Goal: Task Accomplishment & Management: Complete application form

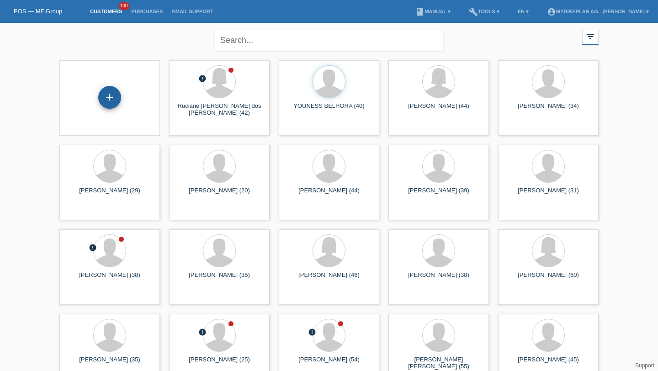
click at [113, 98] on div "+" at bounding box center [109, 97] width 23 height 23
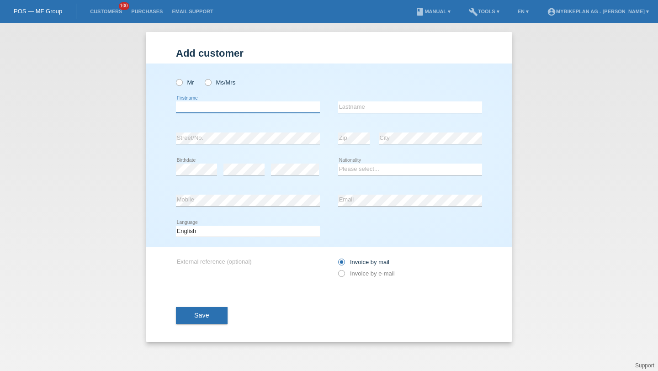
click at [209, 109] on input "text" at bounding box center [248, 106] width 144 height 11
click at [184, 85] on label "Mr" at bounding box center [185, 82] width 18 height 7
click at [182, 85] on input "Mr" at bounding box center [179, 82] width 6 height 6
radio input "true"
click at [191, 107] on input "text" at bounding box center [248, 106] width 144 height 11
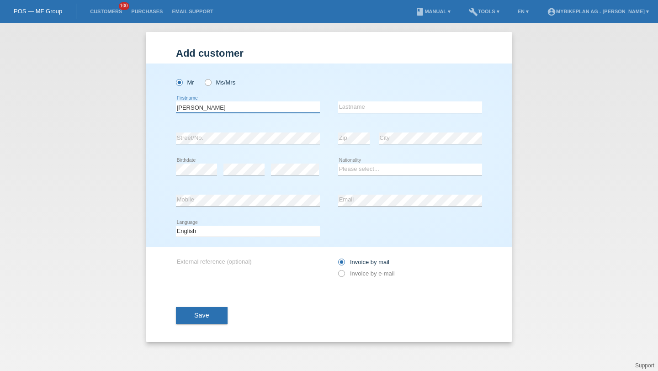
type input "Alexandre"
paste input "Rodrigues Amaro"
type input "Rodrigues Amaro"
click at [351, 131] on div "error Zip" at bounding box center [354, 138] width 32 height 31
click at [234, 176] on div "error" at bounding box center [244, 169] width 41 height 31
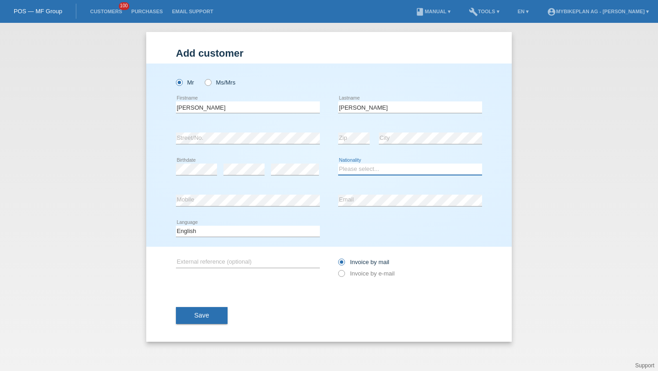
click at [356, 165] on select "Please select... Switzerland Austria Germany Liechtenstein ------------ Afghani…" at bounding box center [410, 169] width 144 height 11
select select "PT"
click at [338, 164] on select "Please select... Switzerland Austria Germany Liechtenstein ------------ Afghani…" at bounding box center [410, 169] width 144 height 11
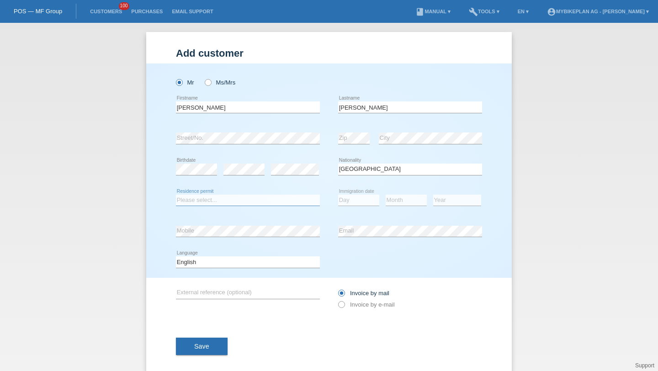
click at [273, 199] on select "Please select... C B B - Refugee status Other" at bounding box center [248, 200] width 144 height 11
select select "C"
click at [176, 195] on select "Please select... C B B - Refugee status Other" at bounding box center [248, 200] width 144 height 11
click at [358, 198] on select "Day 01 02 03 04 05 06 07 08 09 10 11" at bounding box center [358, 200] width 41 height 11
select select "20"
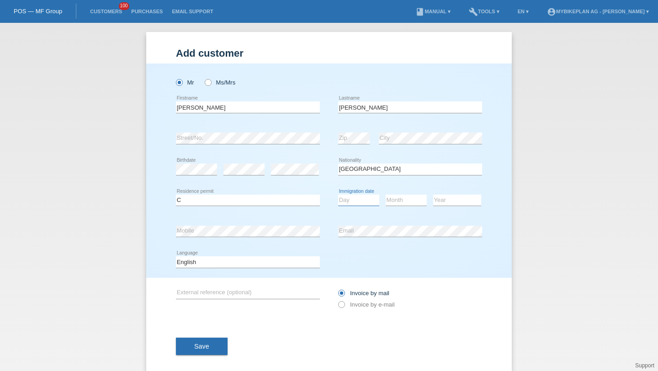
click at [338, 195] on select "Day 01 02 03 04 05 06 07 08 09 10 11" at bounding box center [358, 200] width 41 height 11
click at [394, 200] on select "Month 01 02 03 04 05 06 07 08 09 10 11" at bounding box center [406, 200] width 41 height 11
select select "10"
click at [386, 195] on select "Month 01 02 03 04 05 06 07 08 09 10 11" at bounding box center [406, 200] width 41 height 11
click at [437, 201] on select "Year 2025 2024 2023 2022 2021 2020 2019 2018 2017 2016 2015 2014 2013 2012 2011…" at bounding box center [457, 200] width 48 height 11
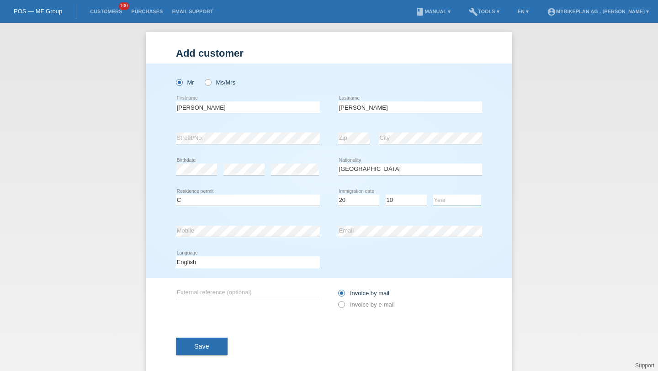
select select "2018"
click at [433, 195] on select "Year [DATE] 2024 2023 2022 2021 2020 2019 2018 2017 2016 2015 2014 2013 2012 20…" at bounding box center [457, 200] width 48 height 11
click at [274, 256] on div "Deutsch Français Italiano English error Language" at bounding box center [248, 262] width 144 height 31
click at [269, 260] on select "Deutsch Français Italiano English" at bounding box center [248, 261] width 144 height 11
select select "fr"
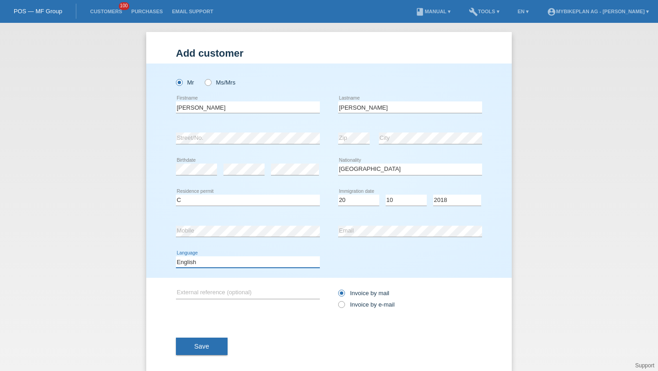
click at [176, 257] on select "Deutsch Français Italiano English" at bounding box center [248, 261] width 144 height 11
click at [337, 300] on icon at bounding box center [337, 300] width 0 height 0
click at [344, 304] on input "Invoice by e-mail" at bounding box center [341, 306] width 6 height 11
radio input "true"
click at [222, 343] on button "Save" at bounding box center [202, 346] width 52 height 17
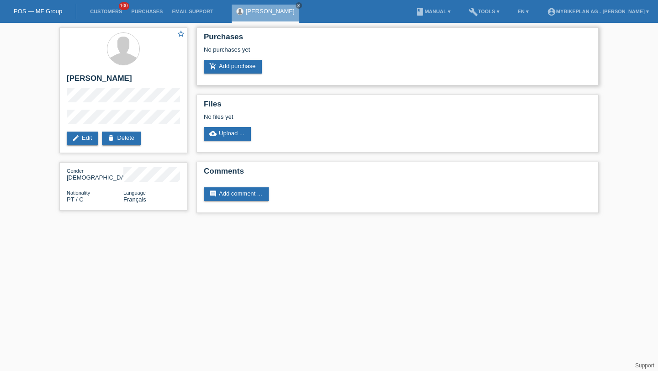
click at [227, 75] on div "Purchases No purchases yet add_shopping_cart Add purchase" at bounding box center [398, 56] width 402 height 58
click at [230, 67] on link "add_shopping_cart Add purchase" at bounding box center [233, 67] width 58 height 14
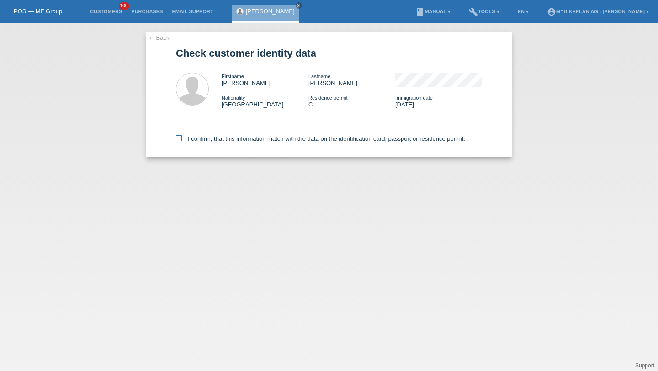
click at [236, 138] on label "I confirm, that this information match with the data on the identification card…" at bounding box center [320, 138] width 289 height 7
click at [182, 138] on input "I confirm, that this information match with the data on the identification card…" at bounding box center [179, 138] width 6 height 6
checkbox input "true"
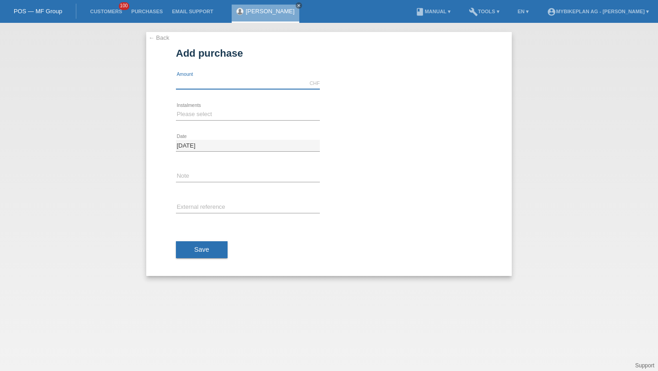
click at [210, 86] on input "text" at bounding box center [248, 83] width 144 height 11
type input "10897.00"
click at [273, 117] on select "Please select 6 instalments 12 instalments 18 instalments 24 instalments 36 ins…" at bounding box center [248, 114] width 144 height 11
select select "488"
click at [176, 109] on select "Please select 6 instalments 12 instalments 18 instalments 24 instalments 36 ins…" at bounding box center [248, 114] width 144 height 11
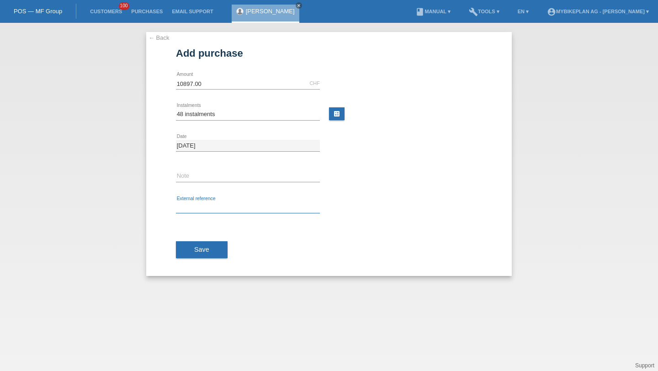
click at [228, 211] on input "text" at bounding box center [248, 207] width 144 height 11
paste input "42770968326"
type input "42770968326"
click at [219, 250] on button "Save" at bounding box center [202, 249] width 52 height 17
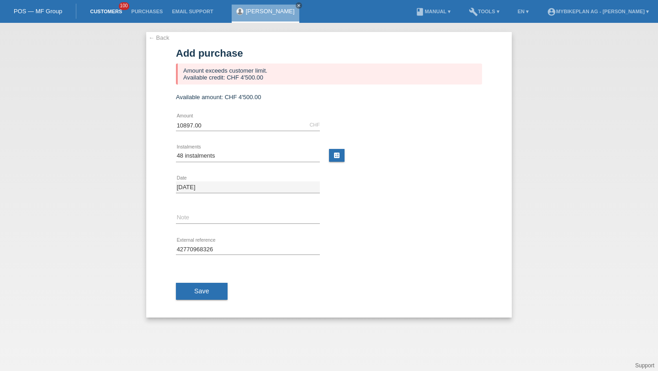
click at [114, 11] on link "Customers" at bounding box center [105, 11] width 41 height 5
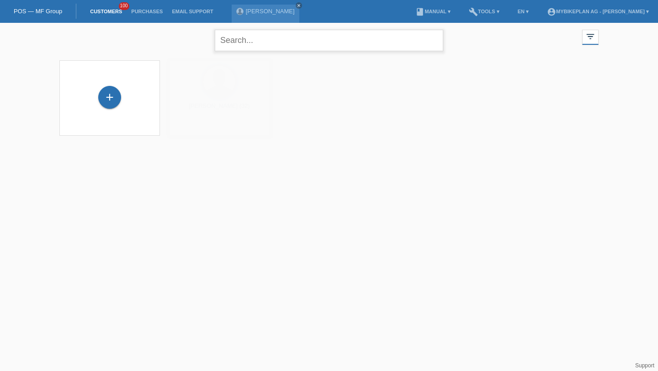
click at [236, 38] on input "text" at bounding box center [329, 40] width 229 height 21
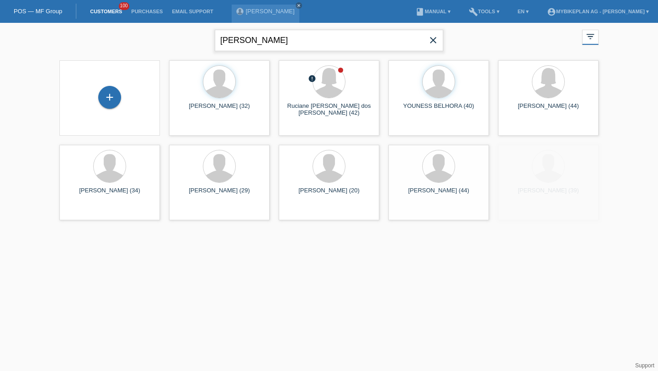
type input "[PERSON_NAME]"
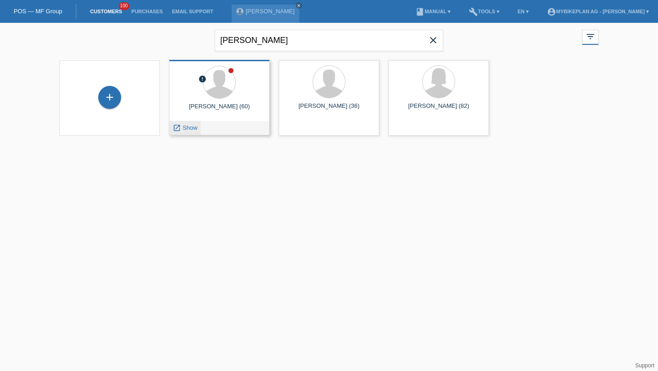
click at [189, 129] on span "Show" at bounding box center [190, 127] width 15 height 7
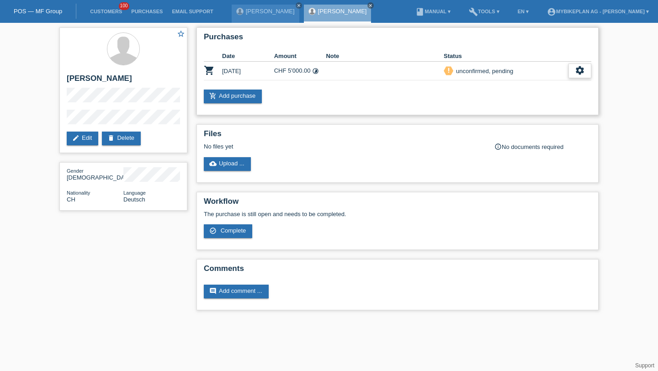
click at [576, 69] on icon "settings" at bounding box center [580, 70] width 10 height 10
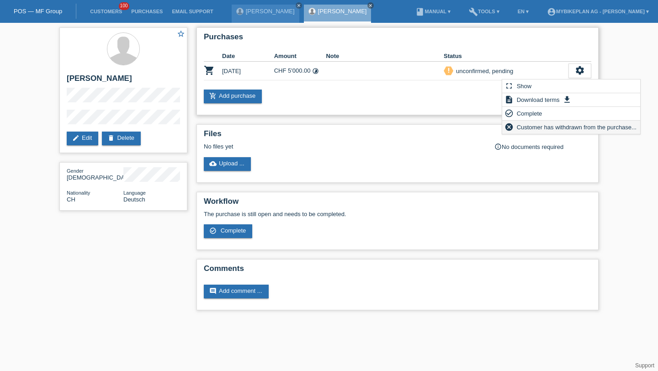
click at [550, 127] on span "Customer has withdrawn from the purchase..." at bounding box center [577, 127] width 123 height 11
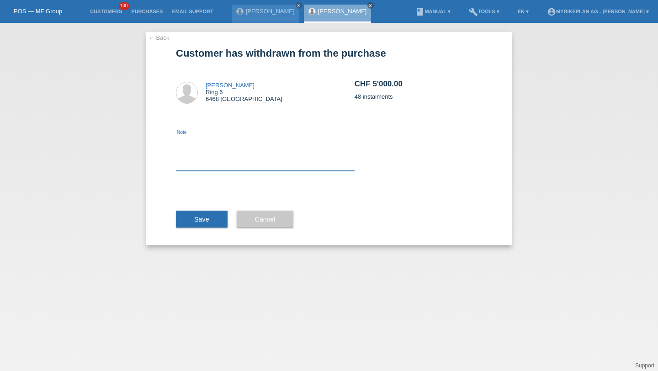
click at [320, 156] on textarea at bounding box center [265, 153] width 179 height 35
type textarea "Credit Check"
click at [213, 208] on div "Save" at bounding box center [202, 219] width 52 height 53
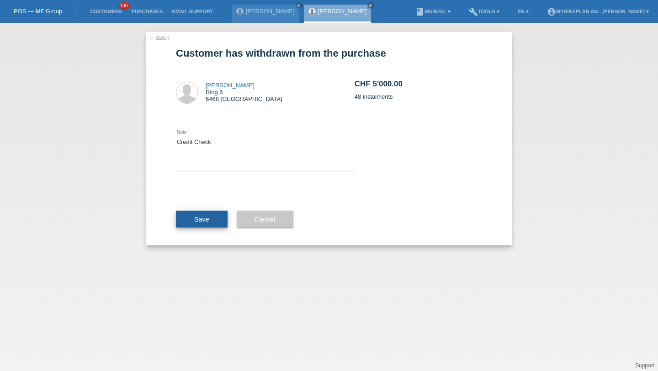
click at [210, 218] on button "Save" at bounding box center [202, 219] width 52 height 17
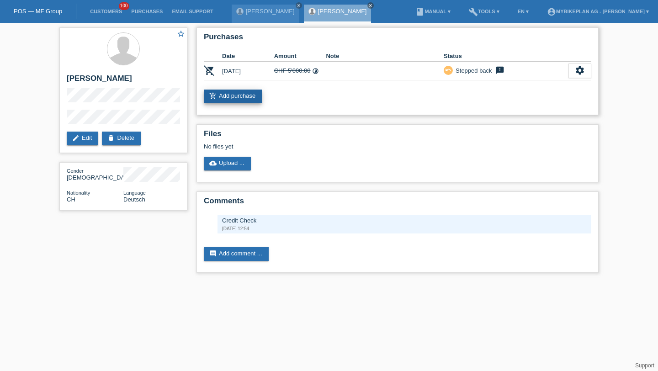
click at [236, 93] on link "add_shopping_cart Add purchase" at bounding box center [233, 97] width 58 height 14
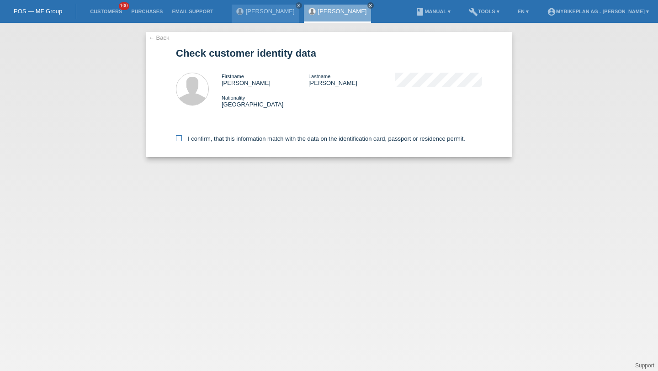
click at [234, 142] on label "I confirm, that this information match with the data on the identification card…" at bounding box center [320, 138] width 289 height 7
click at [182, 141] on input "I confirm, that this information match with the data on the identification card…" at bounding box center [179, 138] width 6 height 6
checkbox input "true"
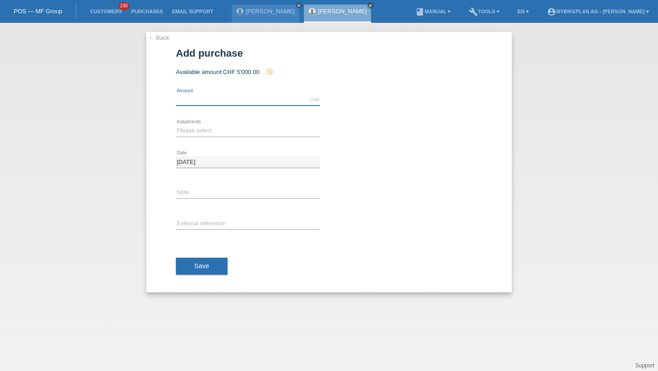
click at [218, 102] on input "text" at bounding box center [248, 99] width 144 height 11
type input "4499.00"
click at [200, 128] on select "Please select 6 instalments 12 instalments 18 instalments 24 instalments 36 ins…" at bounding box center [248, 130] width 144 height 11
select select "488"
click at [176, 125] on select "Please select 6 instalments 12 instalments 18 instalments 24 instalments 36 ins…" at bounding box center [248, 130] width 144 height 11
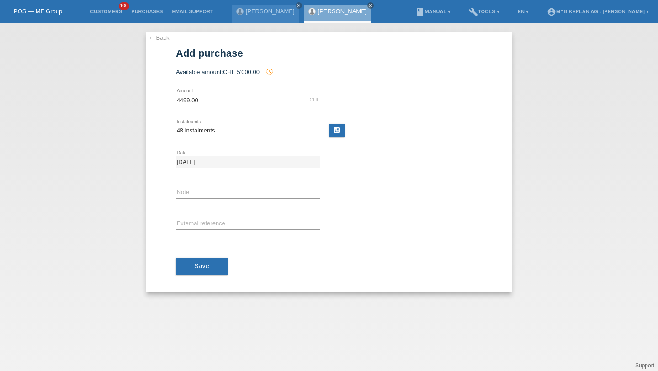
click at [202, 231] on div "error External reference" at bounding box center [248, 224] width 144 height 31
click at [208, 222] on input "text" at bounding box center [248, 223] width 144 height 11
paste input "42757422877"
type input "42757422877"
click at [204, 264] on span "Save" at bounding box center [201, 265] width 15 height 7
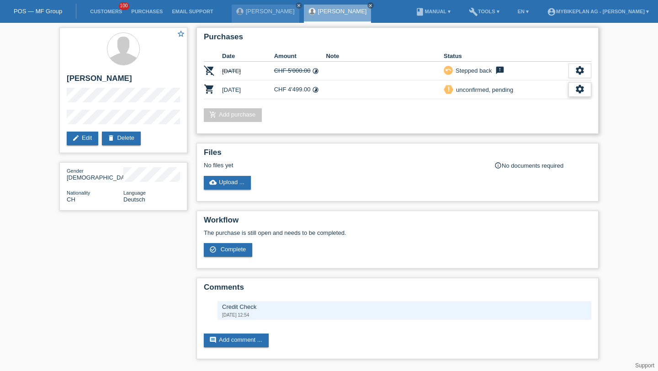
click at [584, 96] on div "settings" at bounding box center [580, 89] width 23 height 15
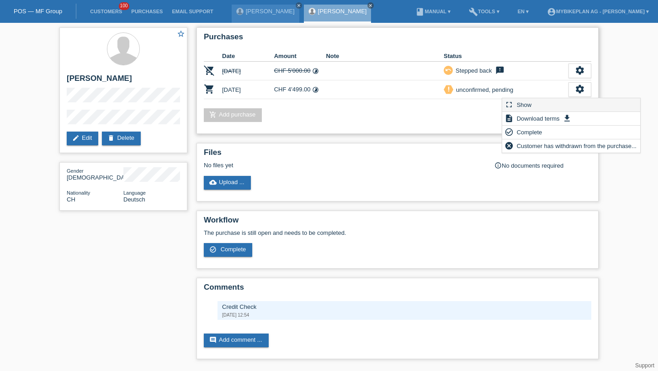
click at [548, 105] on div "fullscreen Show" at bounding box center [571, 105] width 138 height 14
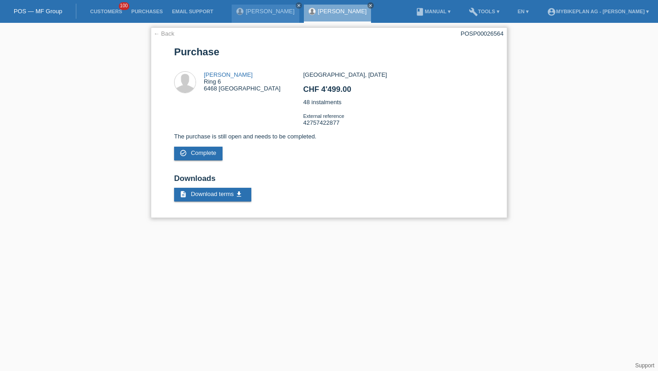
click at [487, 35] on div "POSP00026564" at bounding box center [482, 33] width 43 height 7
copy div "POSP00026564"
click at [121, 9] on span "100" at bounding box center [124, 6] width 11 height 8
click at [115, 11] on link "Customers" at bounding box center [105, 11] width 41 height 5
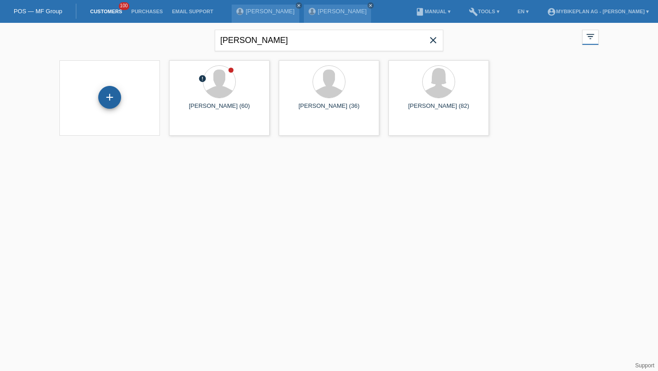
click at [103, 91] on div "+" at bounding box center [109, 97] width 23 height 23
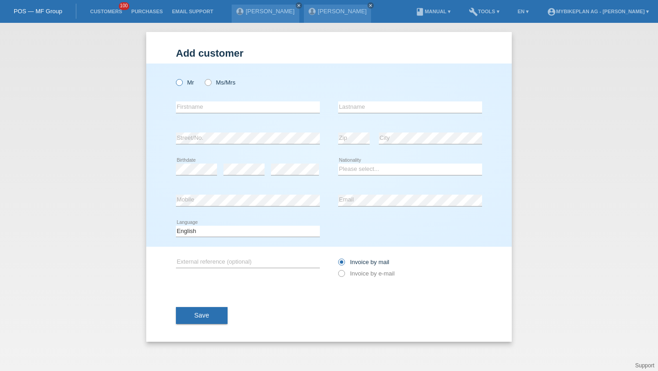
click at [187, 81] on label "Mr" at bounding box center [185, 82] width 18 height 7
click at [182, 81] on input "Mr" at bounding box center [179, 82] width 6 height 6
radio input "true"
click at [190, 106] on input "text" at bounding box center [248, 106] width 144 height 11
type input "[PERSON_NAME]"
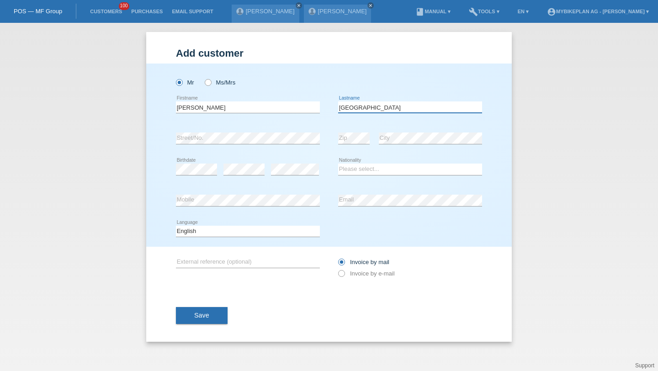
type input "[GEOGRAPHIC_DATA]"
click at [361, 165] on select "Please select... Switzerland Austria Germany Liechtenstein ------------ Afghani…" at bounding box center [410, 169] width 144 height 11
select select "PT"
click at [338, 164] on select "Please select... Switzerland Austria Germany Liechtenstein ------------ Afghani…" at bounding box center [410, 169] width 144 height 11
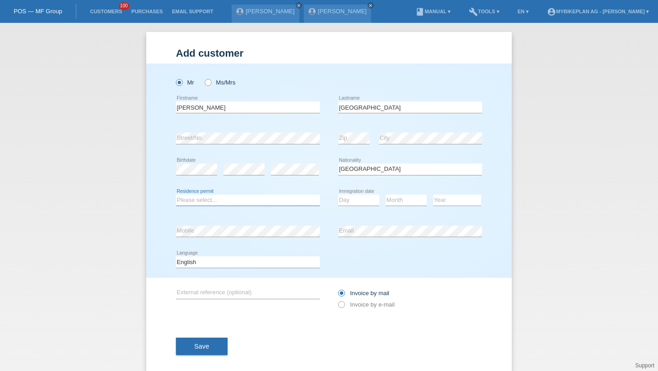
click at [206, 199] on select "Please select... C B B - Refugee status Other" at bounding box center [248, 200] width 144 height 11
select select "C"
click at [176, 195] on select "Please select... C B B - Refugee status Other" at bounding box center [248, 200] width 144 height 11
click at [344, 206] on select "Day 01 02 03 04 05 06 07 08 09 10 11" at bounding box center [358, 200] width 41 height 11
select select "14"
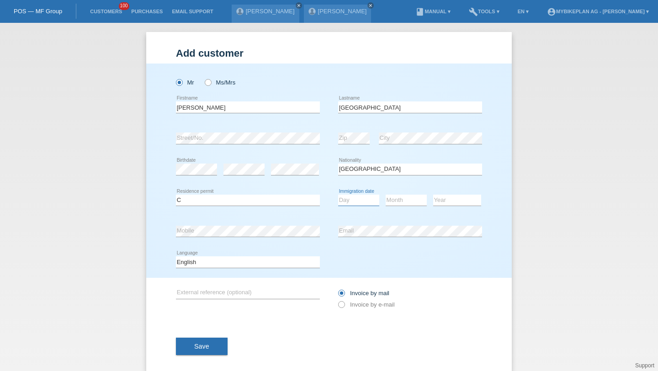
click at [338, 195] on select "Day 01 02 03 04 05 06 07 08 09 10 11" at bounding box center [358, 200] width 41 height 11
click at [389, 195] on select "Month 01 02 03 04 05 06 07 08 09 10 11" at bounding box center [406, 200] width 41 height 11
select select "11"
click at [386, 195] on select "Month 01 02 03 04 05 06 07 08 09 10 11" at bounding box center [406, 200] width 41 height 11
click at [450, 200] on select "Year 2025 2024 2023 2022 2021 2020 2019 2018 2017 2016 2015 2014 2013 2012 2011…" at bounding box center [457, 200] width 48 height 11
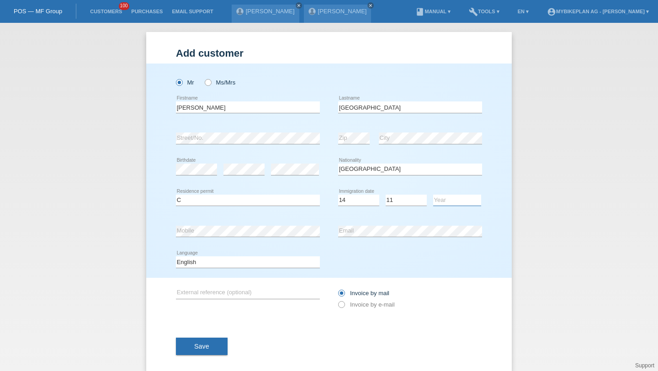
select select "2011"
click at [433, 195] on select "Year 2025 2024 2023 2022 2021 2020 2019 2018 2017 2016 2015 2014 2013 2012 2011…" at bounding box center [457, 200] width 48 height 11
click at [270, 262] on select "Deutsch Français Italiano English" at bounding box center [248, 261] width 144 height 11
select select "de"
click at [176, 257] on select "Deutsch Français Italiano English" at bounding box center [248, 261] width 144 height 11
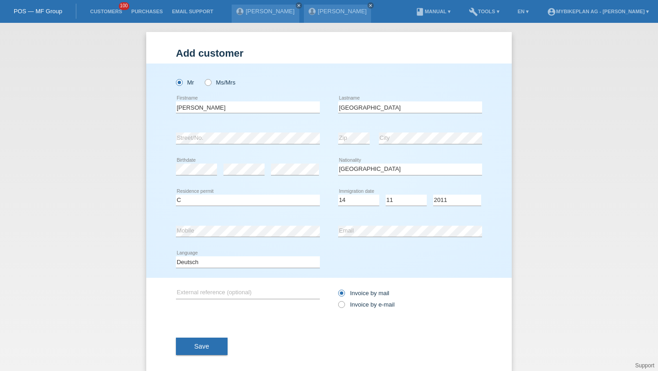
click at [343, 301] on div "Invoice by mail Invoice by e-mail" at bounding box center [410, 299] width 144 height 23
click at [337, 300] on icon at bounding box center [337, 300] width 0 height 0
click at [343, 303] on input "Invoice by e-mail" at bounding box center [341, 306] width 6 height 11
radio input "true"
click at [198, 350] on span "Save" at bounding box center [201, 346] width 15 height 7
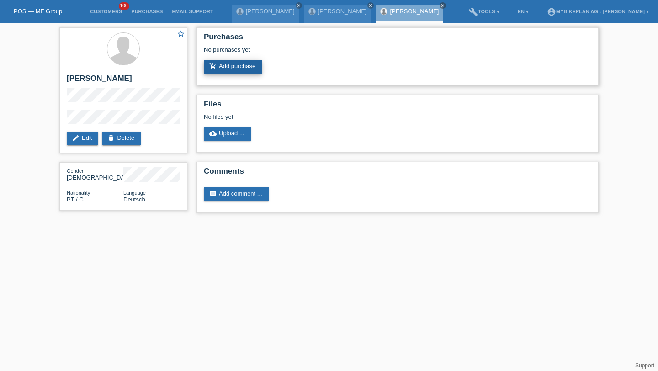
click at [261, 65] on link "add_shopping_cart Add purchase" at bounding box center [233, 67] width 58 height 14
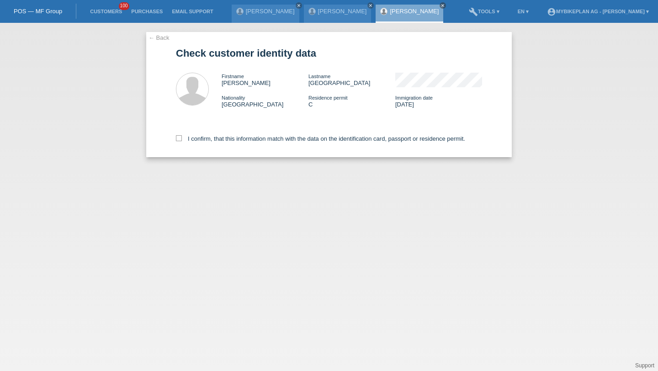
click at [232, 134] on div "I confirm, that this information match with the data on the identification card…" at bounding box center [329, 137] width 306 height 40
click at [232, 141] on label "I confirm, that this information match with the data on the identification card…" at bounding box center [320, 138] width 289 height 7
click at [182, 141] on input "I confirm, that this information match with the data on the identification card…" at bounding box center [179, 138] width 6 height 6
checkbox input "true"
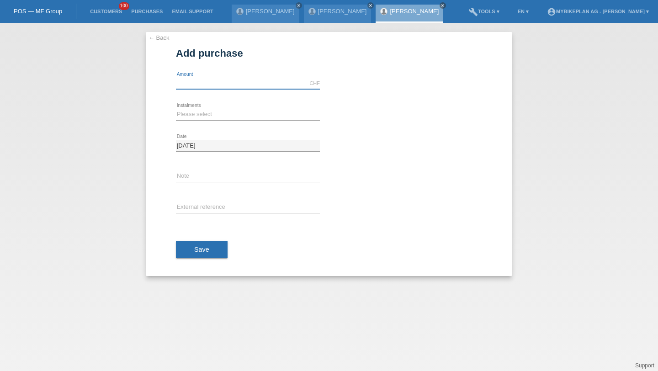
click at [207, 79] on input "text" at bounding box center [248, 83] width 144 height 11
type input "2999.00"
click at [197, 118] on select "Please select 6 instalments 12 instalments 18 instalments 24 instalments 36 ins…" at bounding box center [248, 114] width 144 height 11
select select "486"
click at [176, 109] on select "Please select 6 instalments 12 instalments 18 instalments 24 instalments 36 ins…" at bounding box center [248, 114] width 144 height 11
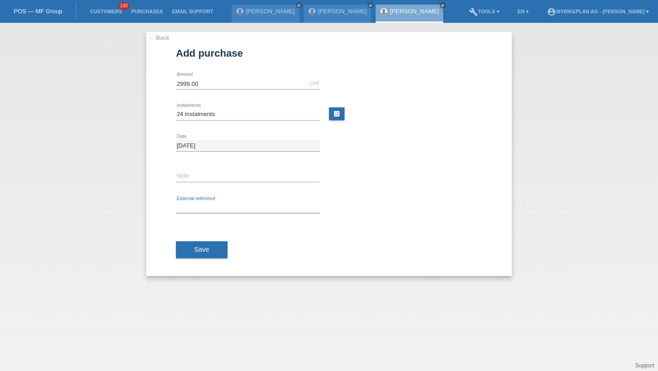
click at [203, 206] on input "text" at bounding box center [248, 207] width 144 height 11
paste input "42755125037"
type input "42755125037"
click at [203, 240] on div "Save" at bounding box center [329, 250] width 306 height 53
click at [203, 241] on button "Save" at bounding box center [202, 249] width 52 height 17
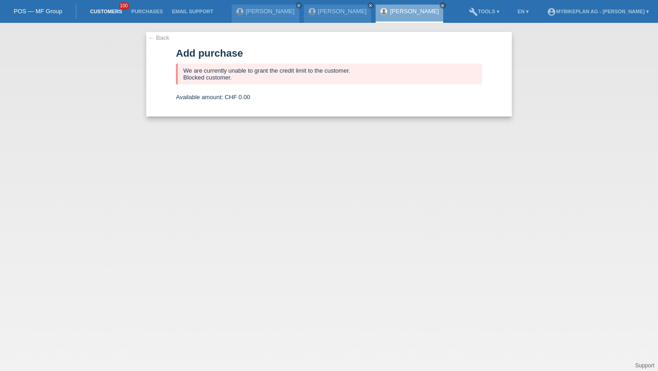
click at [107, 12] on link "Customers" at bounding box center [105, 11] width 41 height 5
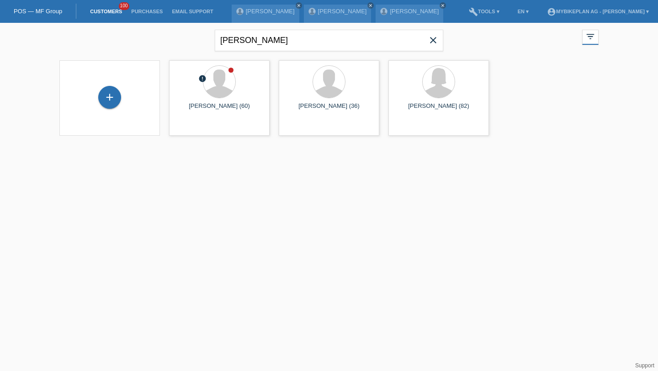
click at [432, 42] on icon "close" at bounding box center [433, 40] width 11 height 11
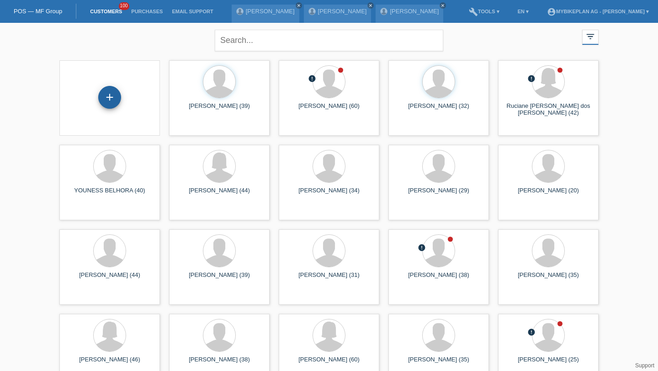
click at [112, 95] on div "+" at bounding box center [110, 98] width 22 height 16
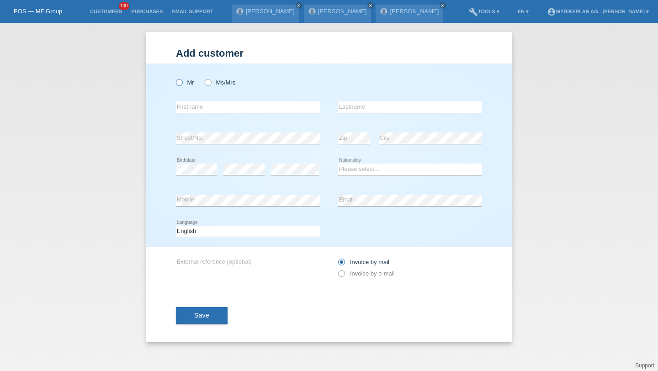
click at [189, 79] on label "Mr" at bounding box center [185, 82] width 18 height 7
click at [182, 79] on input "Mr" at bounding box center [179, 82] width 6 height 6
radio input "true"
click at [190, 101] on div "error Firstname" at bounding box center [248, 107] width 144 height 31
click at [190, 104] on input "text" at bounding box center [248, 106] width 144 height 11
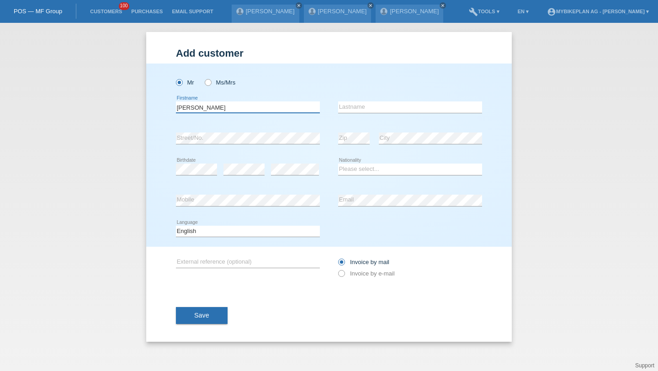
type input "Nuno David"
paste input "dos Santos Carvalho Pereira"
type input "dos Santos Carvalho Pereira"
click at [221, 130] on div "error Street/No." at bounding box center [248, 138] width 144 height 31
click at [364, 166] on select "Please select... Switzerland Austria Germany Liechtenstein ------------ Afghani…" at bounding box center [410, 169] width 144 height 11
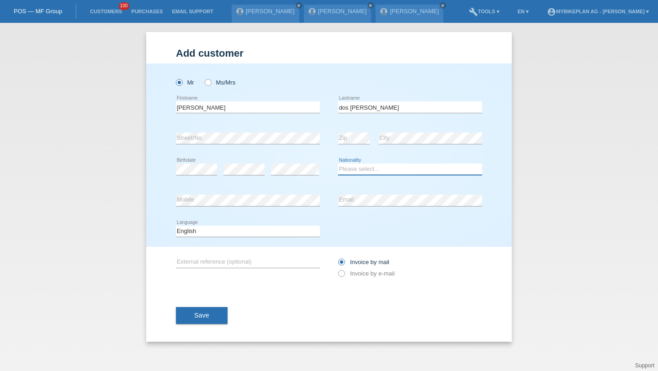
select select "PT"
click at [338, 164] on select "Please select... Switzerland Austria Germany Liechtenstein ------------ Afghani…" at bounding box center [410, 169] width 144 height 11
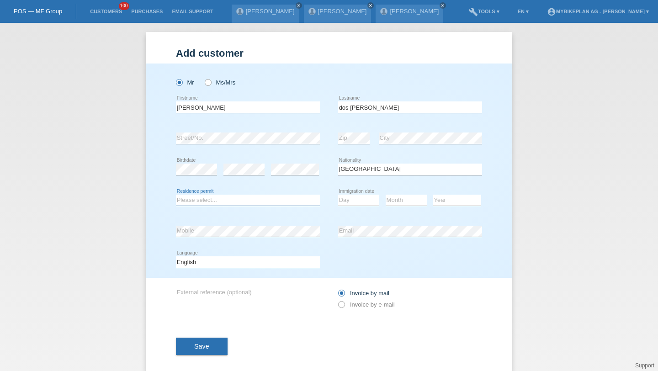
click at [234, 202] on select "Please select... C B B - Refugee status Other" at bounding box center [248, 200] width 144 height 11
select select "B"
click at [176, 195] on select "Please select... C B B - Refugee status Other" at bounding box center [248, 200] width 144 height 11
click at [113, 17] on li "Customers 100" at bounding box center [105, 11] width 41 height 23
click at [112, 10] on link "Customers" at bounding box center [105, 11] width 41 height 5
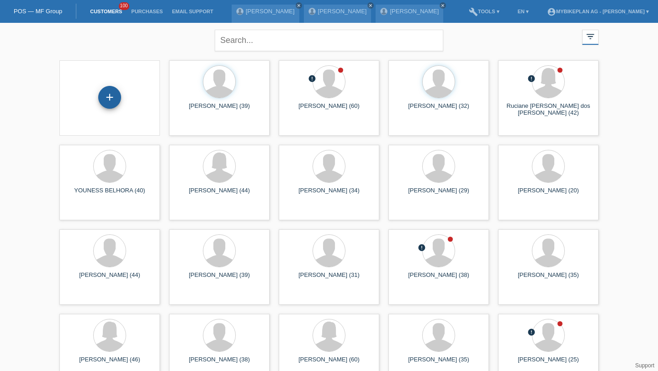
click at [114, 92] on div "+" at bounding box center [109, 97] width 23 height 23
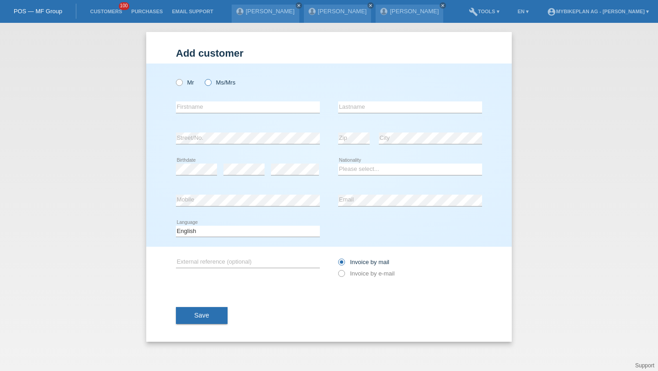
click at [231, 80] on label "Ms/Mrs" at bounding box center [220, 82] width 31 height 7
click at [211, 80] on input "Ms/Mrs" at bounding box center [208, 82] width 6 height 6
radio input "true"
click at [213, 101] on div "error Firstname" at bounding box center [248, 107] width 144 height 31
click at [210, 107] on input "text" at bounding box center [248, 106] width 144 height 11
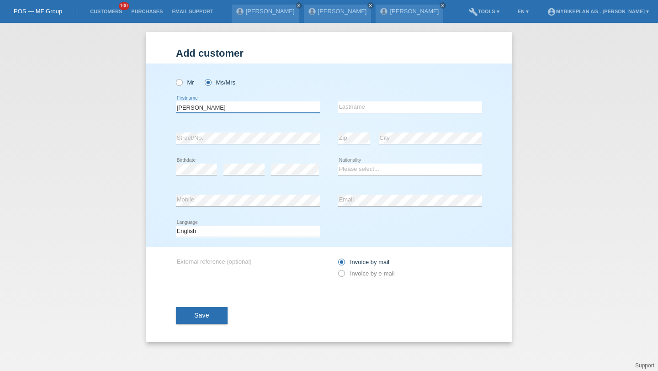
type input "[PERSON_NAME]"
click at [355, 165] on select "Please select... Switzerland Austria Germany Liechtenstein ------------ Afghani…" at bounding box center [410, 169] width 144 height 11
select select "BA"
click at [338, 164] on select "Please select... Switzerland Austria Germany Liechtenstein ------------ Afghani…" at bounding box center [410, 169] width 144 height 11
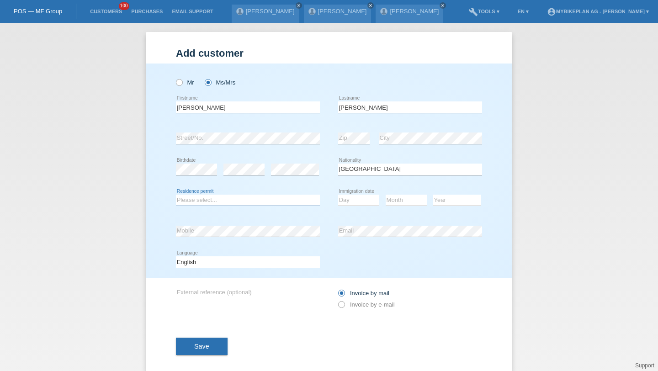
click at [189, 199] on select "Please select... C B B - Refugee status Other" at bounding box center [248, 200] width 144 height 11
select select "C"
click at [176, 195] on select "Please select... C B B - Refugee status Other" at bounding box center [248, 200] width 144 height 11
click at [347, 198] on select "Day 01 02 03 04 05 06 07 08 09 10 11" at bounding box center [358, 200] width 41 height 11
select select "07"
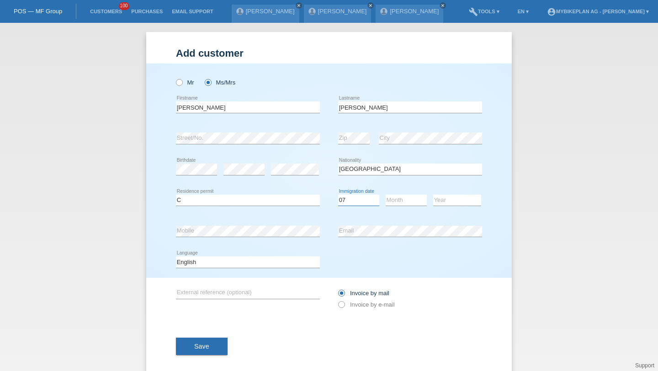
click at [338, 195] on select "Day 01 02 03 04 05 06 07 08 09 10 11" at bounding box center [358, 200] width 41 height 11
click at [398, 200] on select "Month 01 02 03 04 05 06 07 08 09 10 11" at bounding box center [406, 200] width 41 height 11
select select "06"
click at [386, 195] on select "Month 01 02 03 04 05 06 07 08 09 10 11" at bounding box center [406, 200] width 41 height 11
click at [453, 199] on select "Year 2025 2024 2023 2022 2021 2020 2019 2018 2017 2016 2015 2014 2013 2012 2011…" at bounding box center [457, 200] width 48 height 11
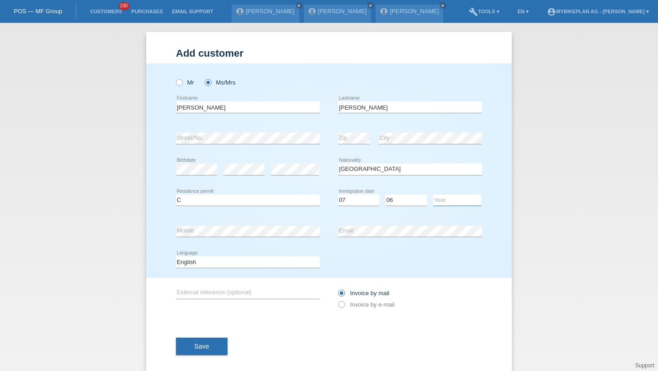
select select "1983"
click at [433, 195] on select "Year 2025 2024 2023 2022 2021 2020 2019 2018 2017 2016 2015 2014 2013 2012 2011…" at bounding box center [457, 200] width 48 height 11
click at [298, 261] on select "Deutsch Français Italiano English" at bounding box center [248, 261] width 144 height 11
select select "de"
click at [176, 257] on select "Deutsch Français Italiano English" at bounding box center [248, 261] width 144 height 11
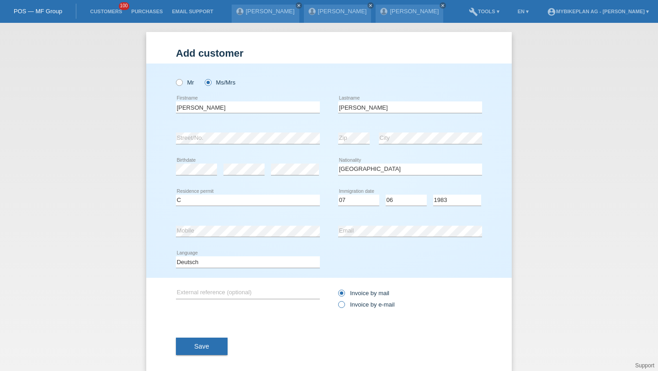
click at [352, 303] on label "Invoice by e-mail" at bounding box center [366, 304] width 57 height 7
click at [344, 303] on input "Invoice by e-mail" at bounding box center [341, 306] width 6 height 11
radio input "true"
click at [225, 336] on div "Save" at bounding box center [329, 346] width 306 height 53
click at [222, 341] on button "Save" at bounding box center [202, 346] width 52 height 17
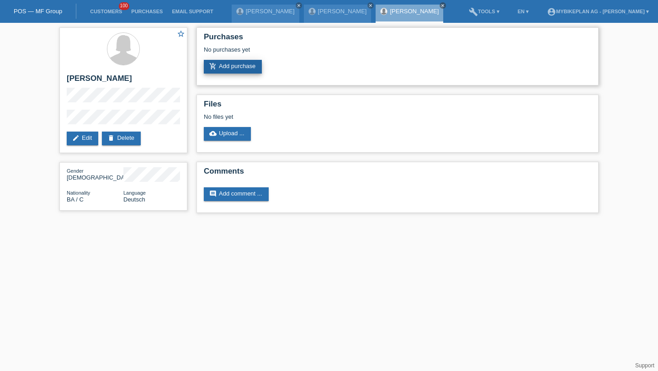
click at [241, 63] on link "add_shopping_cart Add purchase" at bounding box center [233, 67] width 58 height 14
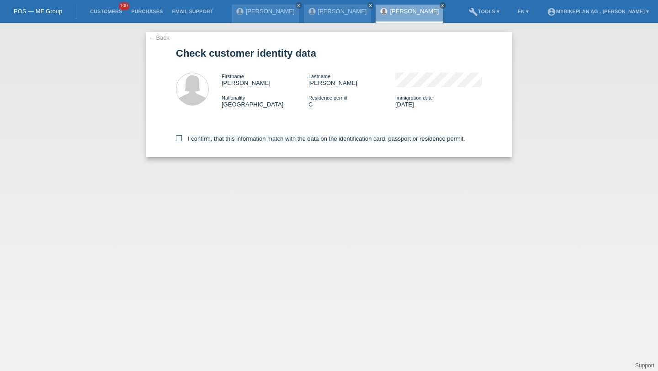
click at [205, 138] on label "I confirm, that this information match with the data on the identification card…" at bounding box center [320, 138] width 289 height 7
click at [182, 138] on input "I confirm, that this information match with the data on the identification card…" at bounding box center [179, 138] width 6 height 6
checkbox input "true"
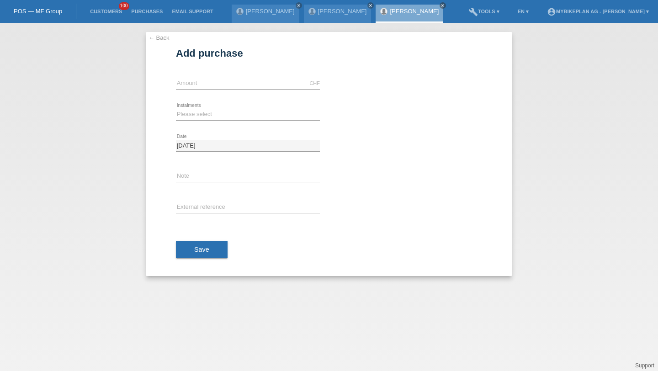
click at [216, 77] on div "CHF error Amount" at bounding box center [248, 83] width 144 height 31
click at [216, 83] on input "text" at bounding box center [248, 83] width 144 height 11
type input "4299.00"
click at [201, 128] on div "Please select 6 instalments 12 instalments 18 instalments 24 instalments 36 ins…" at bounding box center [248, 114] width 144 height 31
click at [201, 117] on select "Please select 6 instalments 12 instalments 18 instalments 24 instalments 36 ins…" at bounding box center [248, 114] width 144 height 11
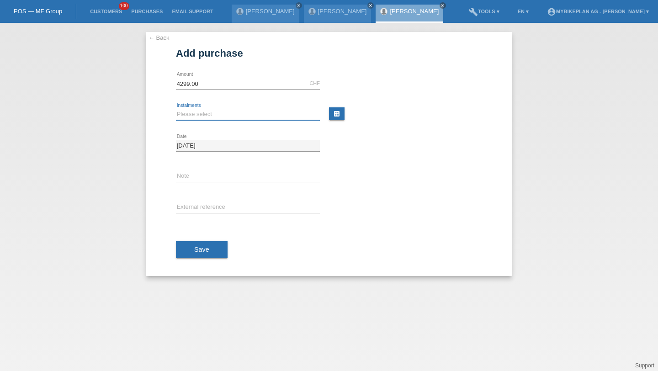
select select "487"
click at [176, 109] on select "Please select 6 instalments 12 instalments 18 instalments 24 instalments 36 ins…" at bounding box center [248, 114] width 144 height 11
click at [200, 206] on input "text" at bounding box center [248, 207] width 144 height 11
paste input "42774267393"
type input "42774267393"
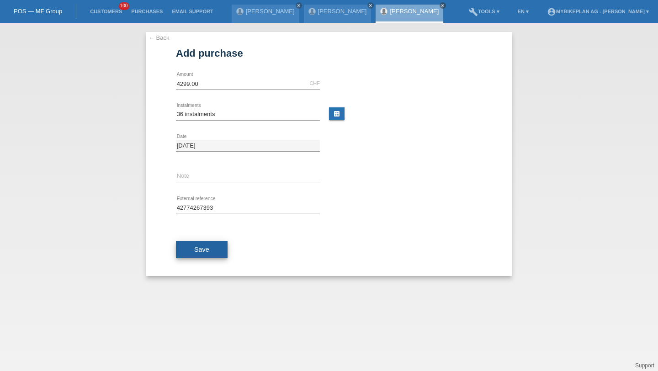
click at [197, 252] on span "Save" at bounding box center [201, 249] width 15 height 7
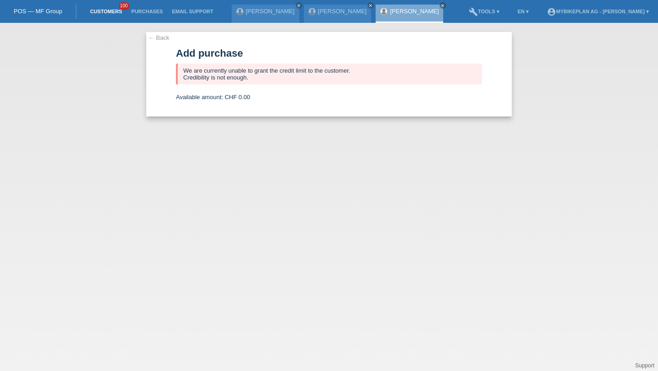
click at [92, 11] on link "Customers" at bounding box center [105, 11] width 41 height 5
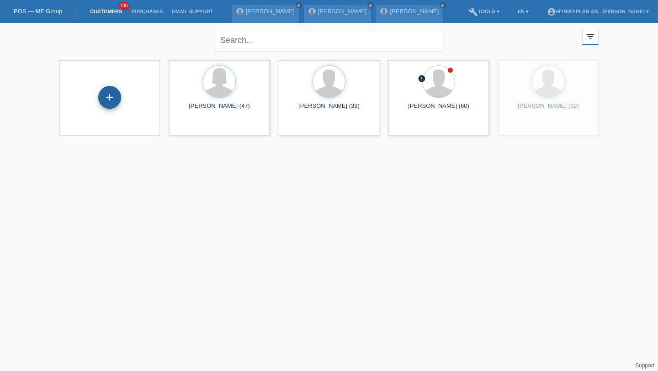
click at [101, 102] on div "+" at bounding box center [109, 97] width 23 height 23
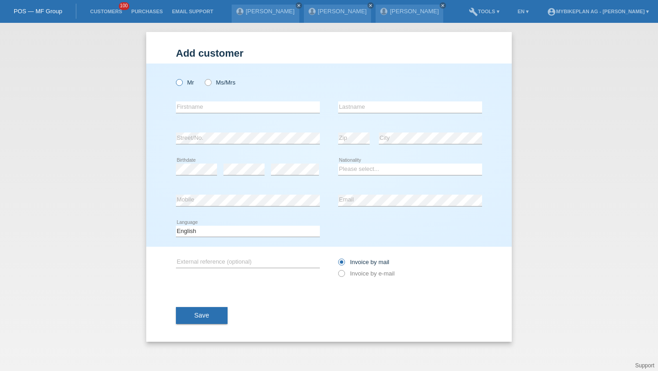
click at [175, 78] on icon at bounding box center [175, 78] width 0 height 0
click at [178, 81] on input "Mr" at bounding box center [179, 82] width 6 height 6
radio input "true"
click at [193, 105] on input "text" at bounding box center [248, 106] width 144 height 11
type input "Dogan"
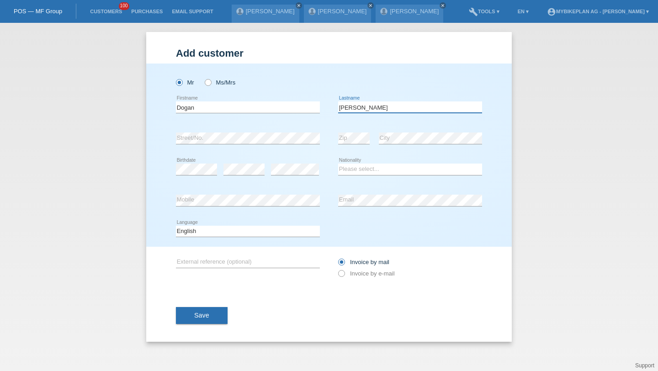
type input "[PERSON_NAME]"
click at [351, 170] on select "Please select... Switzerland Austria Germany Liechtenstein ------------ Afghani…" at bounding box center [410, 169] width 144 height 11
select select "AT"
click at [338, 164] on select "Please select... Switzerland Austria Germany Liechtenstein ------------ Afghani…" at bounding box center [410, 169] width 144 height 11
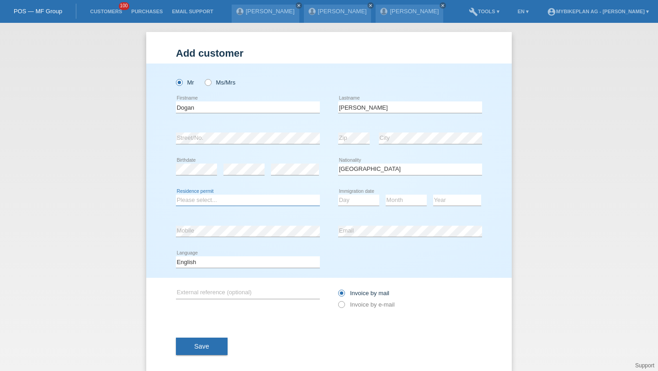
click at [204, 205] on select "Please select... C B B - Refugee status Other" at bounding box center [248, 200] width 144 height 11
select select "B"
click at [176, 195] on select "Please select... C B B - Refugee status Other" at bounding box center [248, 200] width 144 height 11
click at [358, 197] on select "Day 01 02 03 04 05 06 07 08 09 10 11" at bounding box center [358, 200] width 41 height 11
select select "01"
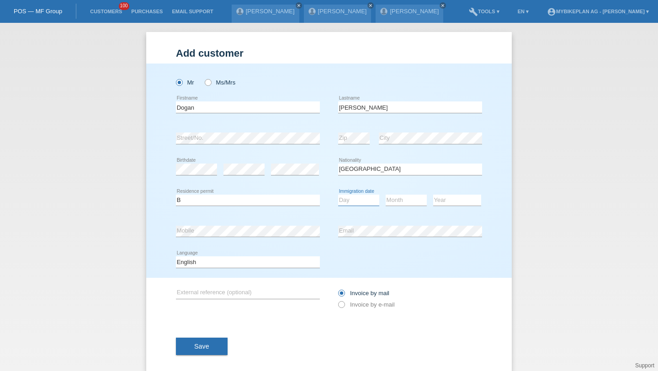
click at [338, 195] on select "Day 01 02 03 04 05 06 07 08 09 10 11" at bounding box center [358, 200] width 41 height 11
click at [410, 201] on select "Month 01 02 03 04 05 06 07 08 09 10 11" at bounding box center [406, 200] width 41 height 11
select select "09"
click at [386, 195] on select "Month 01 02 03 04 05 06 07 08 09 10 11" at bounding box center [406, 200] width 41 height 11
click at [457, 198] on select "Year 2025 2024 2023 2022 2021 2020 2019 2018 2017 2016 2015 2014 2013 2012 2011…" at bounding box center [457, 200] width 48 height 11
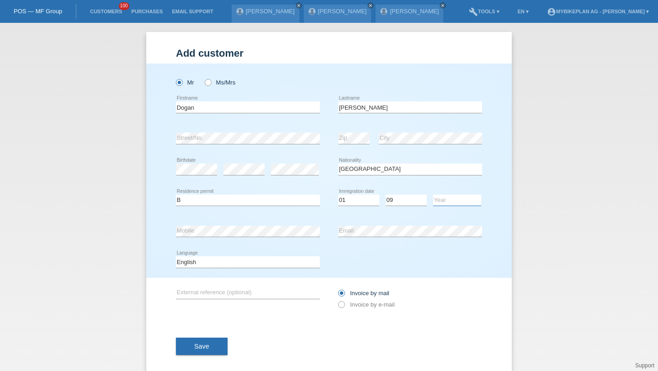
select select "2020"
click at [433, 195] on select "Year 2025 2024 2023 2022 2021 2020 2019 2018 2017 2016 2015 2014 2013 2012 2011…" at bounding box center [457, 200] width 48 height 11
click at [237, 240] on div "error Mobile" at bounding box center [248, 231] width 144 height 31
click at [236, 263] on select "Deutsch Français Italiano English" at bounding box center [248, 261] width 144 height 11
select select "de"
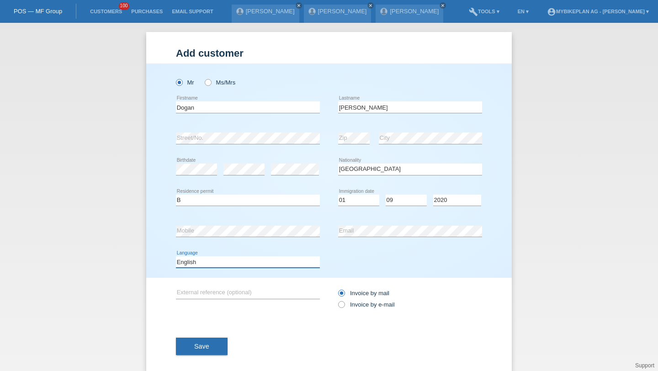
click at [176, 257] on select "Deutsch Français Italiano English" at bounding box center [248, 261] width 144 height 11
click at [372, 308] on label "Invoice by e-mail" at bounding box center [366, 304] width 57 height 7
click at [344, 308] on input "Invoice by e-mail" at bounding box center [341, 306] width 6 height 11
radio input "true"
click at [212, 346] on button "Save" at bounding box center [202, 346] width 52 height 17
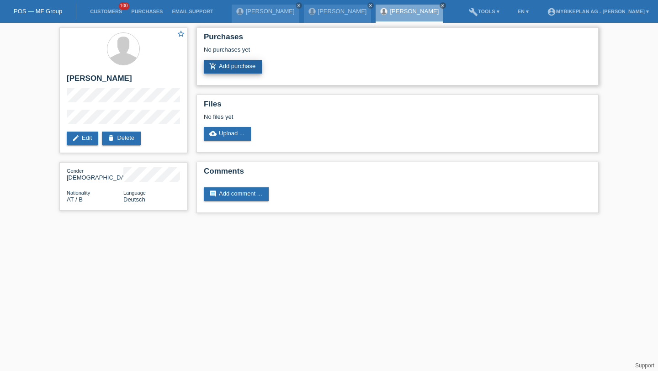
click at [258, 67] on link "add_shopping_cart Add purchase" at bounding box center [233, 67] width 58 height 14
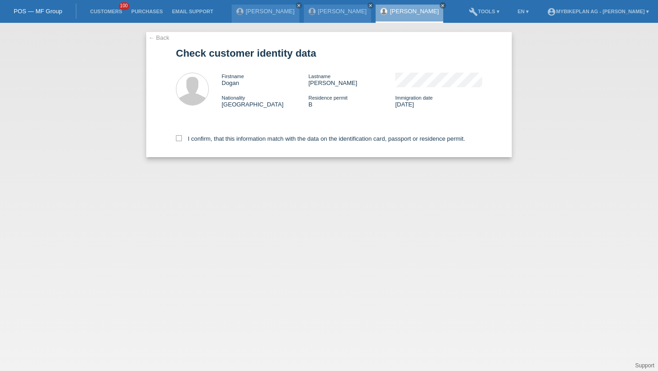
click at [239, 136] on div "I confirm, that this information match with the data on the identification card…" at bounding box center [329, 137] width 306 height 40
click at [239, 137] on label "I confirm, that this information match with the data on the identification card…" at bounding box center [320, 138] width 289 height 7
click at [182, 137] on input "I confirm, that this information match with the data on the identification card…" at bounding box center [179, 138] width 6 height 6
checkbox input "true"
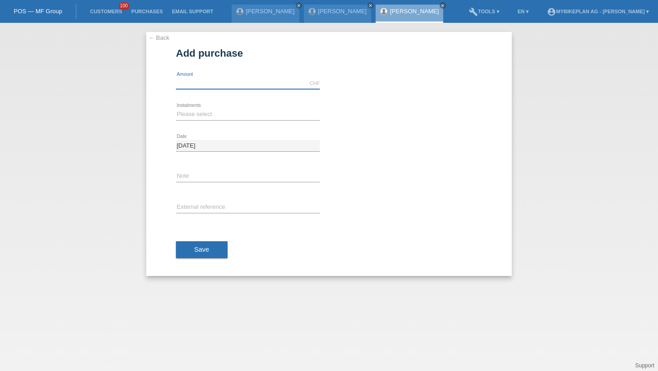
click at [202, 83] on input "text" at bounding box center [248, 83] width 144 height 11
type input "4490.00"
click at [194, 116] on select "Please select 6 instalments 12 instalments 18 instalments 24 instalments 36 ins…" at bounding box center [248, 114] width 144 height 11
select select "487"
click at [176, 109] on select "Please select 6 instalments 12 instalments 18 instalments 24 instalments 36 ins…" at bounding box center [248, 114] width 144 height 11
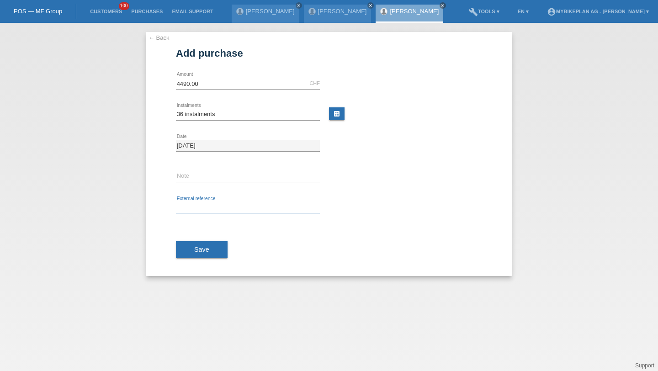
click at [195, 208] on input "text" at bounding box center [248, 207] width 144 height 11
paste input "42773974444"
type input "42773974444"
click at [197, 251] on span "Save" at bounding box center [201, 249] width 15 height 7
